Goal: Communication & Community: Answer question/provide support

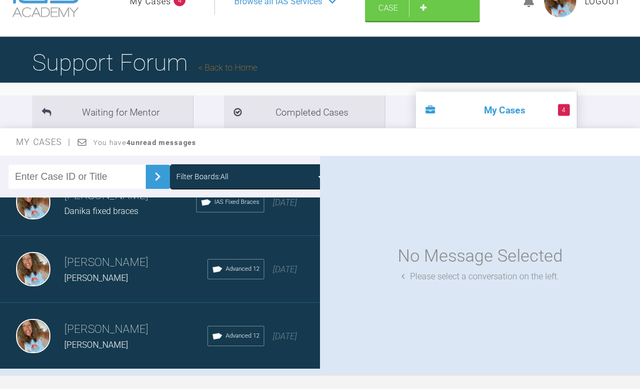
scroll to position [33, 0]
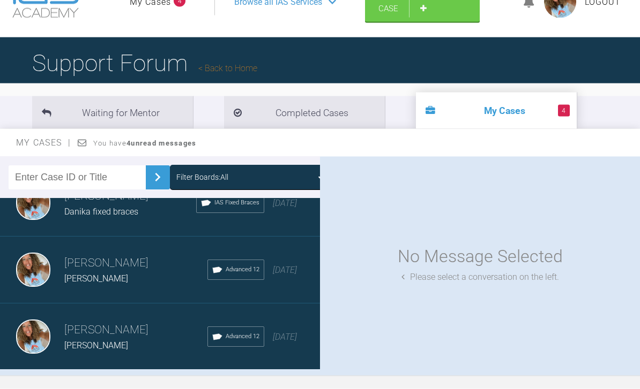
click at [198, 385] on div "Load more" at bounding box center [160, 387] width 320 height 33
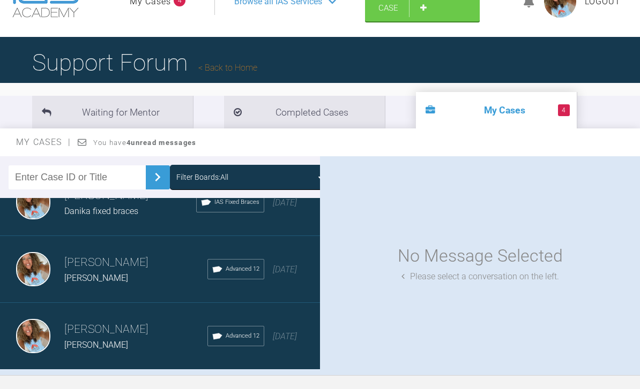
scroll to position [1167, 0]
click at [196, 388] on div "Load more" at bounding box center [160, 387] width 320 height 33
click at [186, 386] on div "Load more" at bounding box center [160, 387] width 320 height 33
click at [197, 388] on div "Load more" at bounding box center [160, 387] width 320 height 33
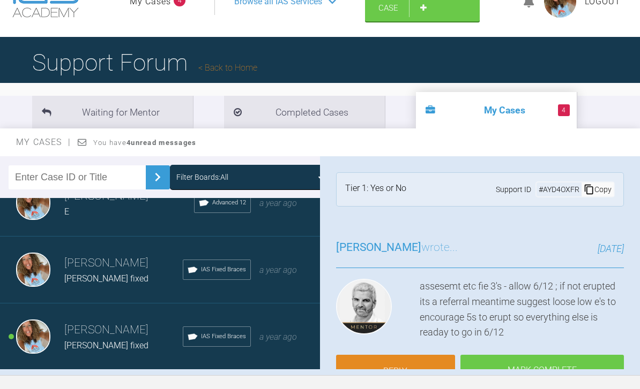
scroll to position [6524, 0]
click at [165, 389] on div "Load more" at bounding box center [160, 387] width 320 height 33
click at [212, 386] on div "Load more" at bounding box center [160, 387] width 320 height 33
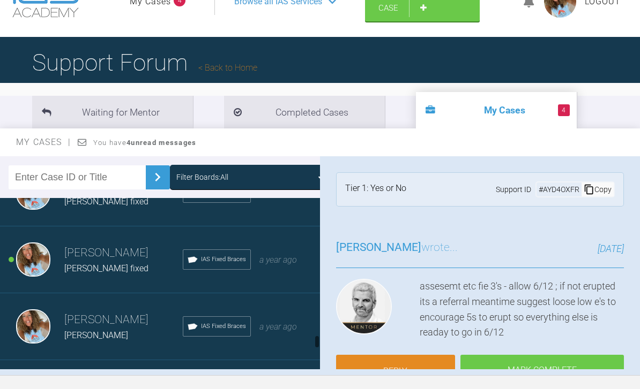
scroll to position [6611, 0]
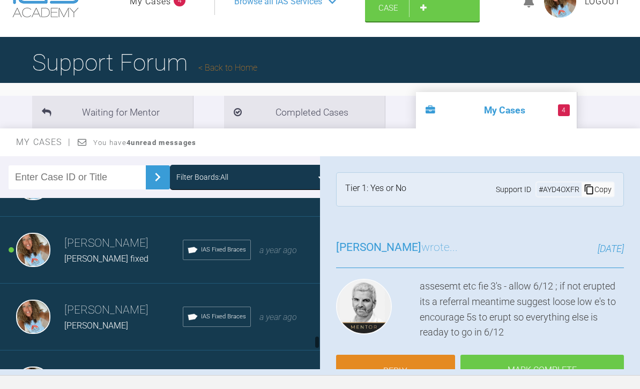
click at [262, 320] on span "a year ago" at bounding box center [278, 317] width 38 height 10
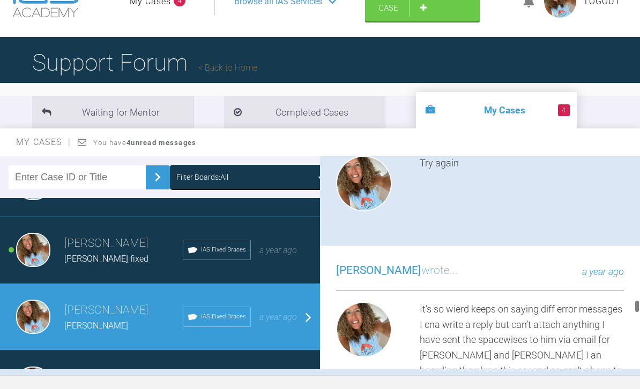
scroll to position [13765, 0]
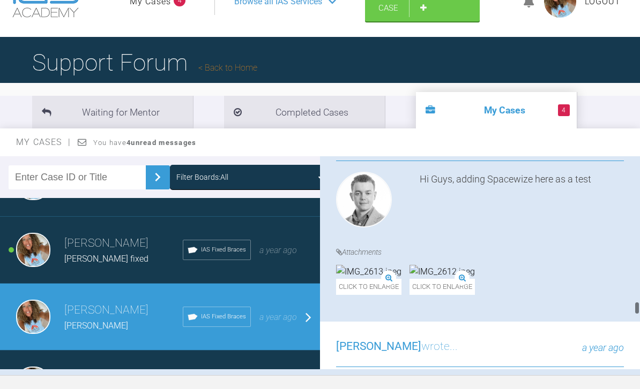
scroll to position [13887, 0]
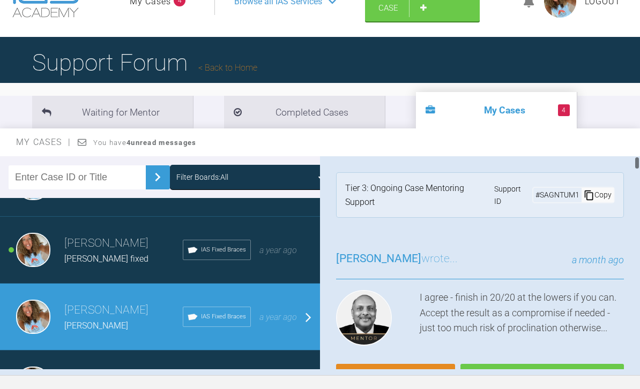
scroll to position [0, 0]
click at [385, 381] on link "Reply" at bounding box center [395, 380] width 119 height 33
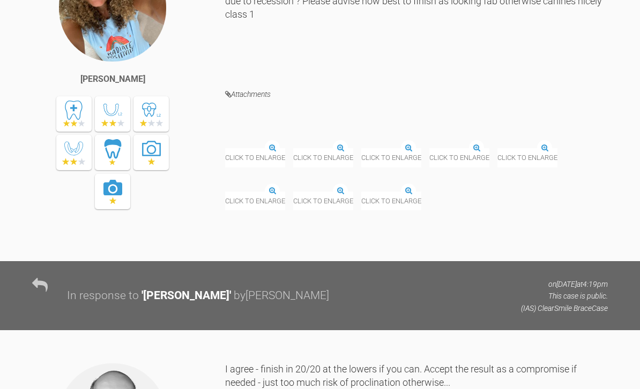
scroll to position [40321, 0]
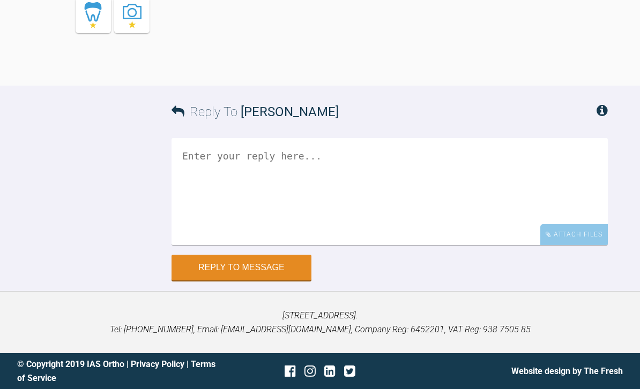
click at [572, 245] on div "Attach Files" at bounding box center [574, 234] width 68 height 21
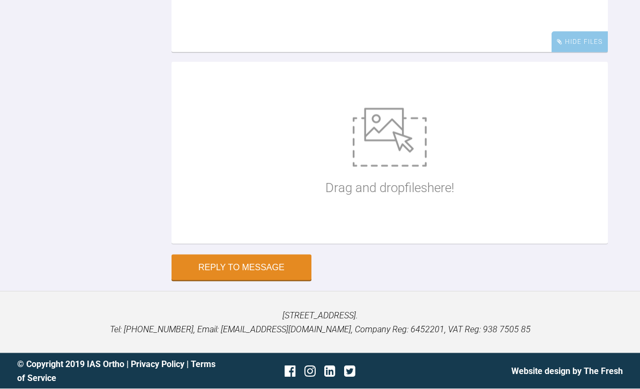
scroll to position [40486, 0]
click at [395, 167] on img at bounding box center [390, 137] width 74 height 59
type input "C:\fakepath\DSC_0879.jpeg"
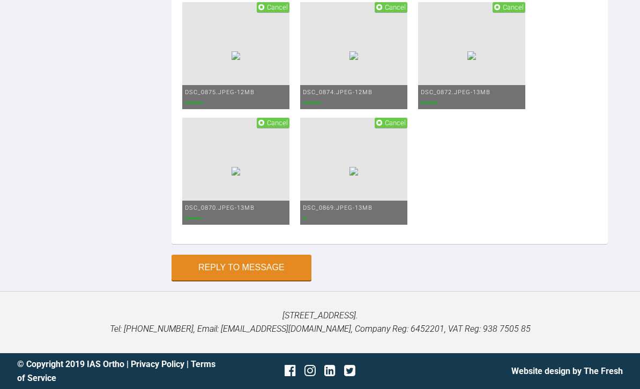
scroll to position [40335, 0]
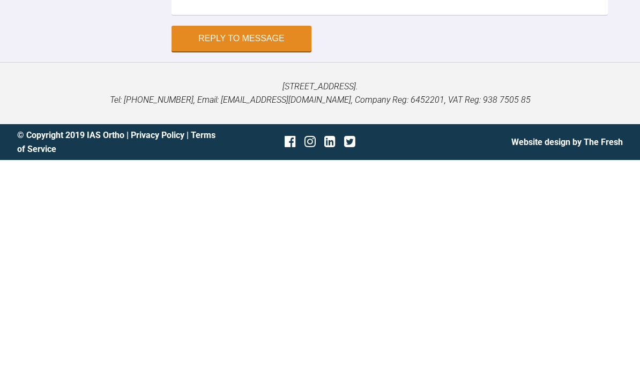
scroll to position [40439, 0]
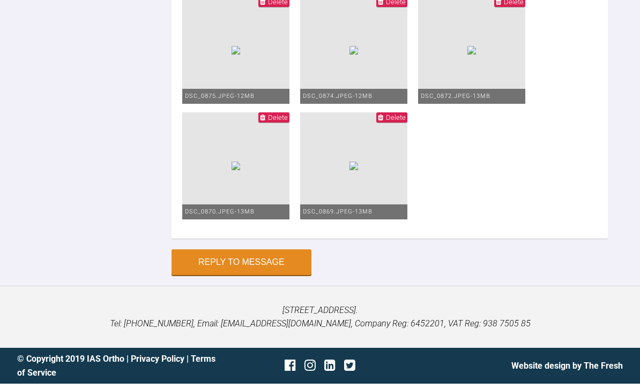
scroll to position [30, 0]
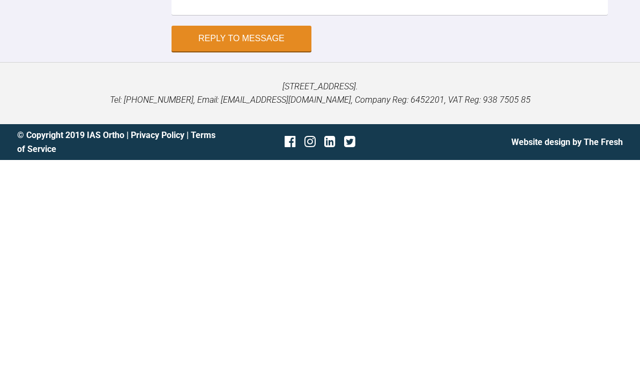
scroll to position [40523, 0]
type textarea "Really really delighted with this as it was risky due to recesssion risk but I …"
click at [476, 60] on img at bounding box center [471, 55] width 9 height 9
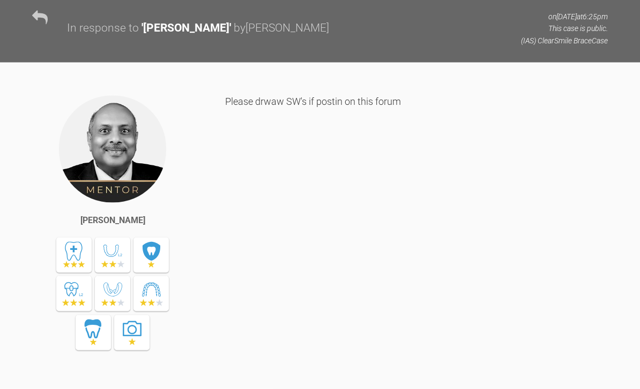
scroll to position [803, 0]
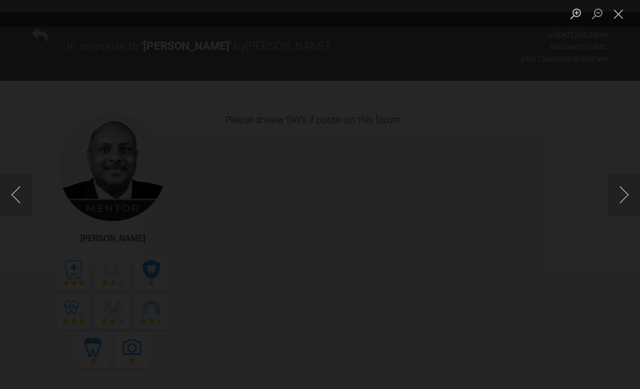
click at [631, 207] on button "Next image" at bounding box center [624, 195] width 32 height 43
click at [631, 214] on button "Next image" at bounding box center [624, 195] width 32 height 43
click at [630, 216] on button "Next image" at bounding box center [624, 195] width 32 height 43
click at [627, 215] on button "Next image" at bounding box center [624, 195] width 32 height 43
click at [620, 19] on button "Close lightbox" at bounding box center [618, 13] width 21 height 19
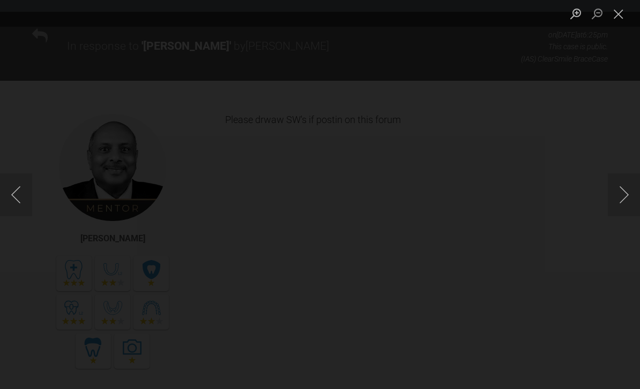
click at [24, 209] on button "Previous image" at bounding box center [16, 195] width 32 height 43
click at [616, 211] on button "Next image" at bounding box center [624, 195] width 32 height 43
click at [627, 204] on button "Next image" at bounding box center [624, 195] width 32 height 43
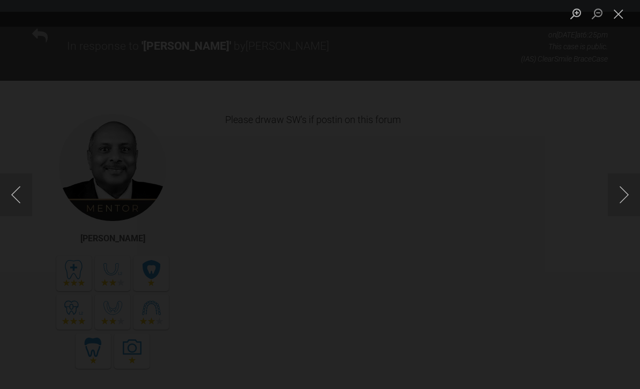
click at [635, 211] on button "Next image" at bounding box center [624, 195] width 32 height 43
click at [627, 214] on button "Next image" at bounding box center [624, 195] width 32 height 43
click at [626, 213] on button "Next image" at bounding box center [624, 195] width 32 height 43
click at [626, 214] on button "Next image" at bounding box center [624, 195] width 32 height 43
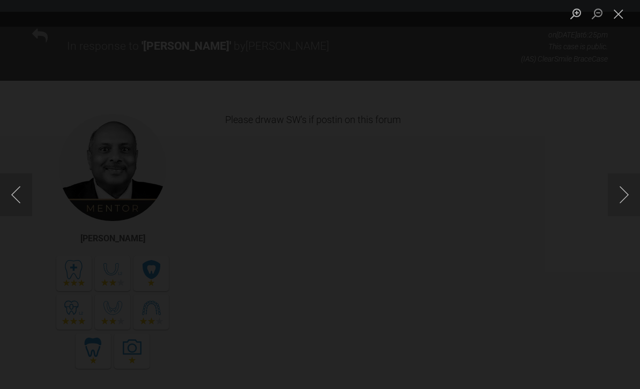
click at [626, 214] on button "Next image" at bounding box center [624, 195] width 32 height 43
click at [627, 212] on button "Next image" at bounding box center [624, 195] width 32 height 43
click at [627, 11] on button "Close lightbox" at bounding box center [618, 13] width 21 height 19
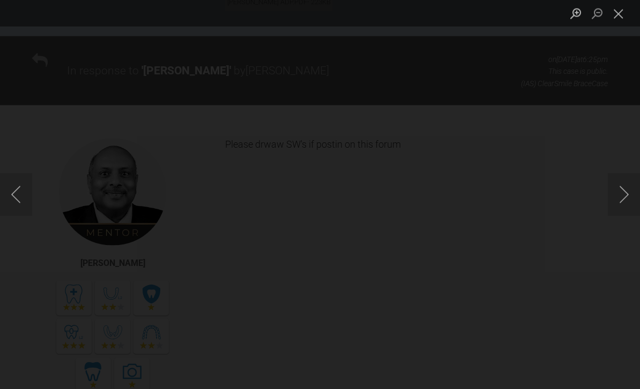
scroll to position [760, 0]
click at [609, 23] on button "Close lightbox" at bounding box center [618, 13] width 21 height 19
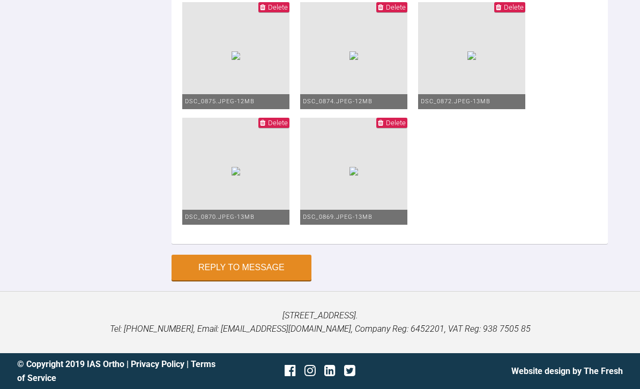
scroll to position [40714, 0]
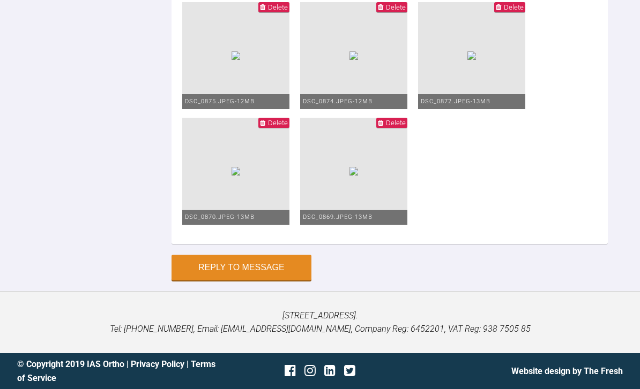
scroll to position [88, 0]
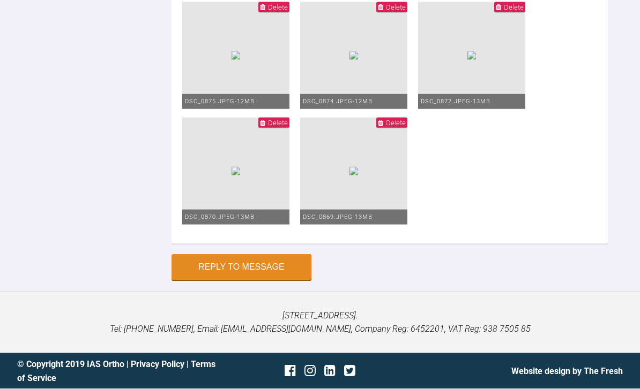
click at [266, 281] on button "Reply to Message" at bounding box center [241, 268] width 140 height 26
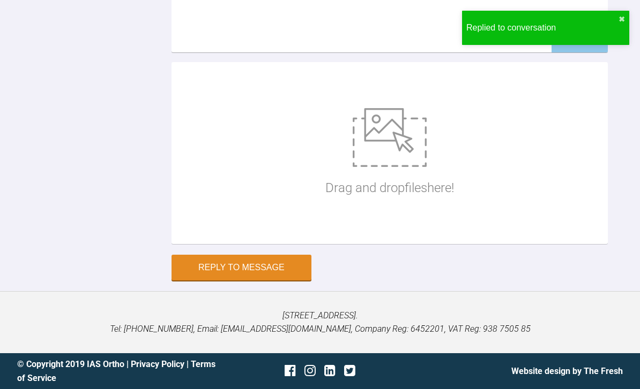
scroll to position [41143, 0]
